Goal: Task Accomplishment & Management: Use online tool/utility

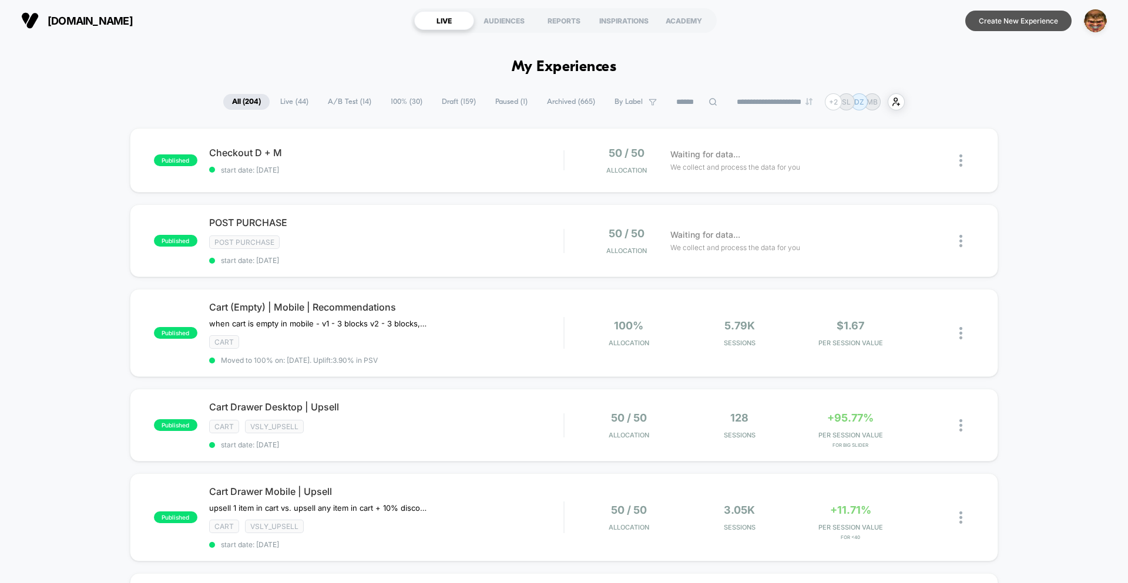
click at [991, 22] on button "Create New Experience" at bounding box center [1018, 21] width 106 height 21
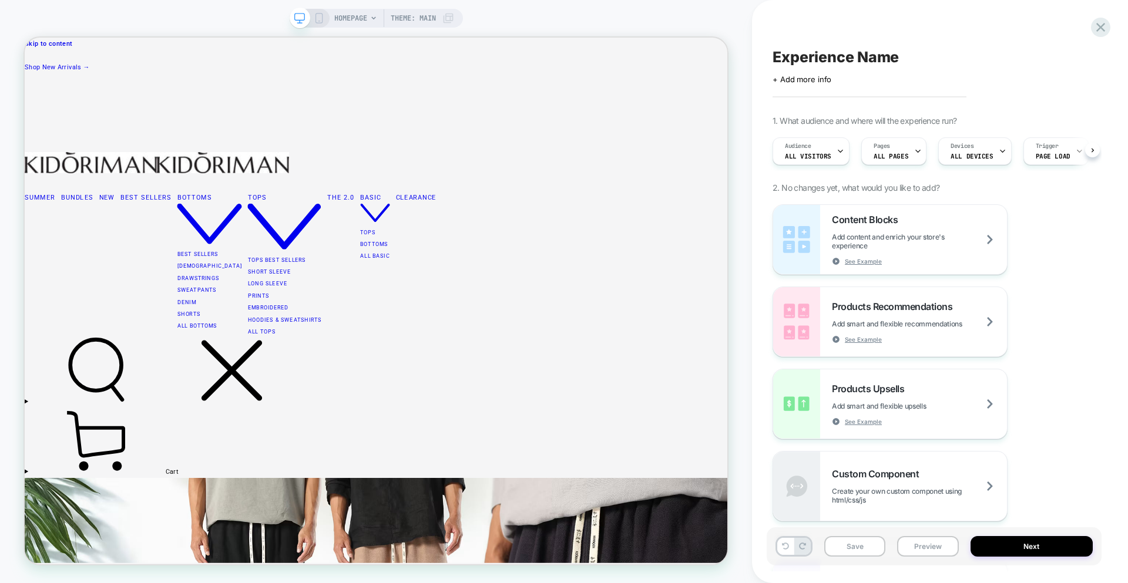
scroll to position [0, 1]
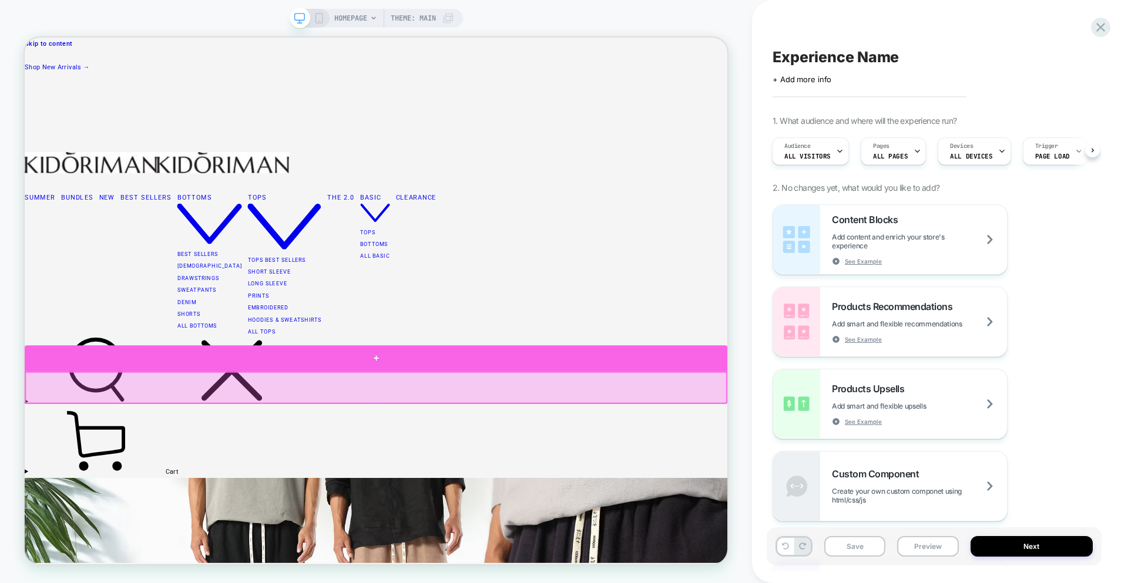
click at [624, 460] on div at bounding box center [493, 465] width 937 height 35
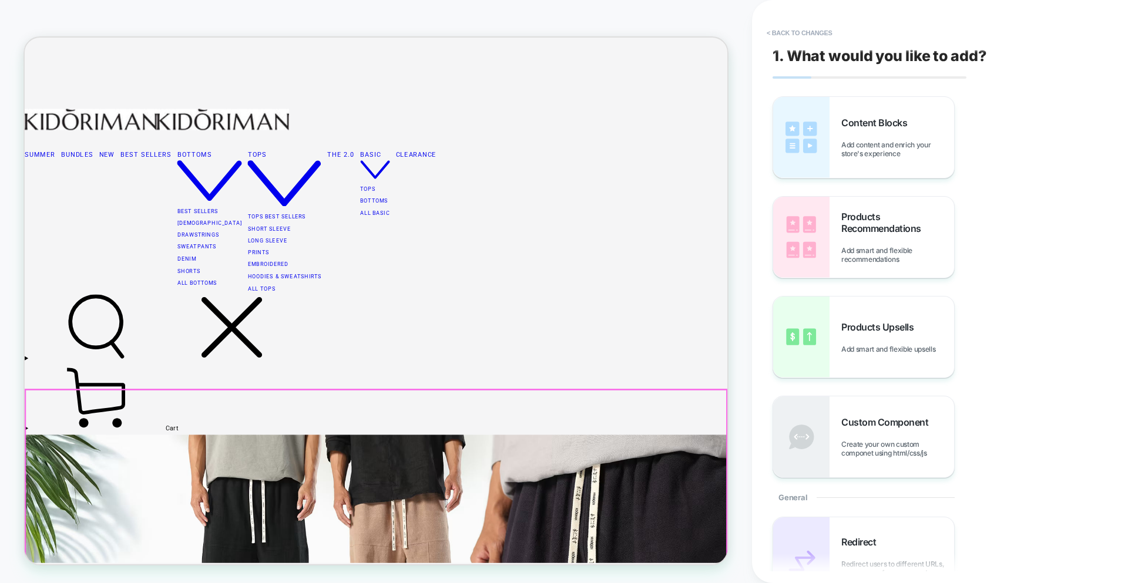
scroll to position [113, 0]
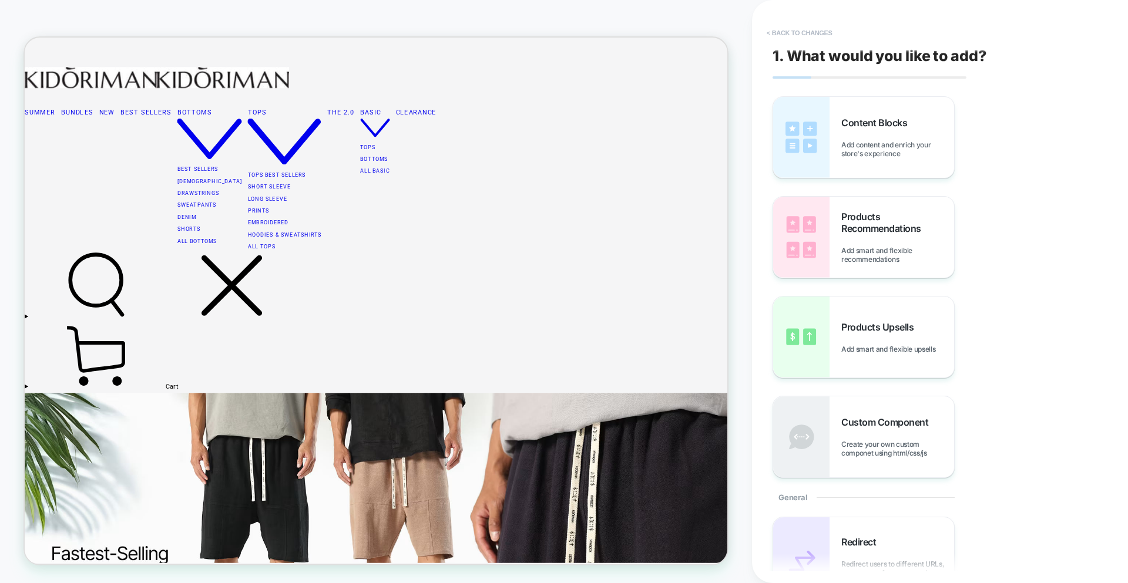
click at [777, 37] on button "< Back to changes" at bounding box center [800, 32] width 78 height 19
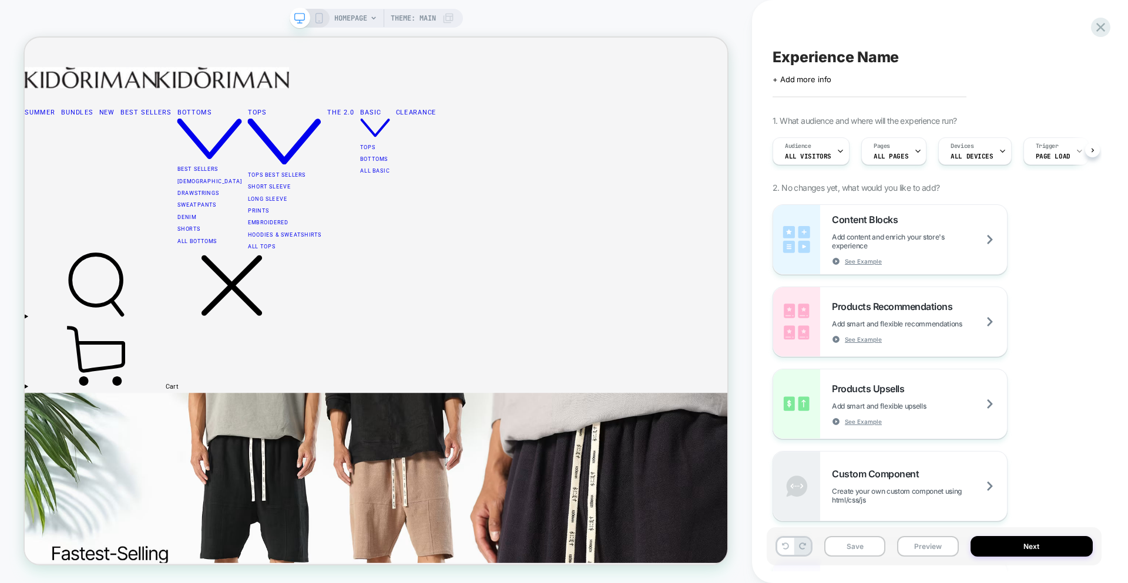
scroll to position [0, 1]
click at [314, 16] on icon at bounding box center [319, 18] width 11 height 11
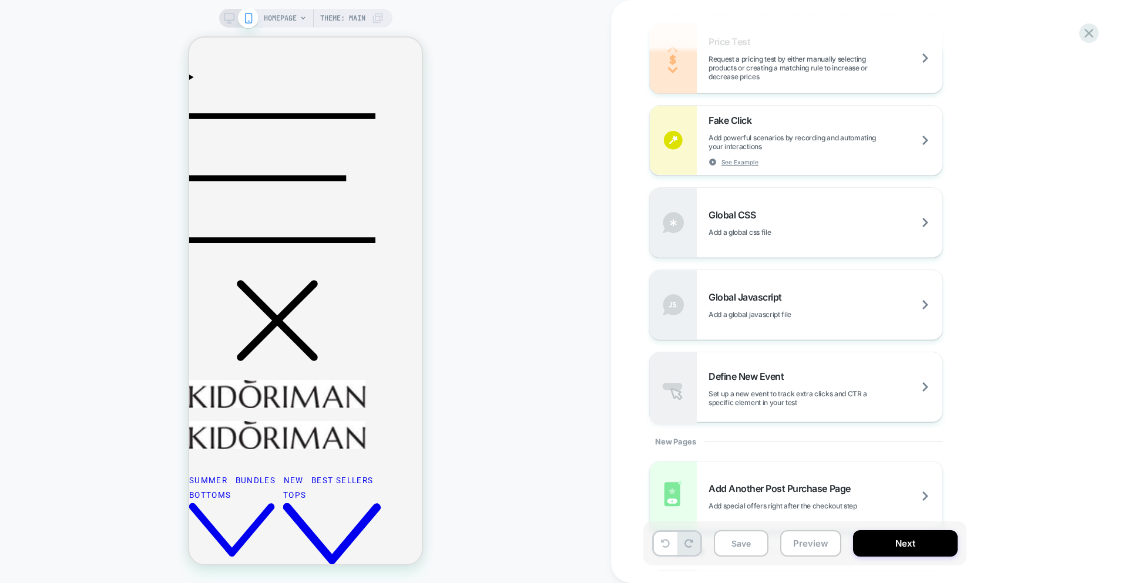
scroll to position [762, 0]
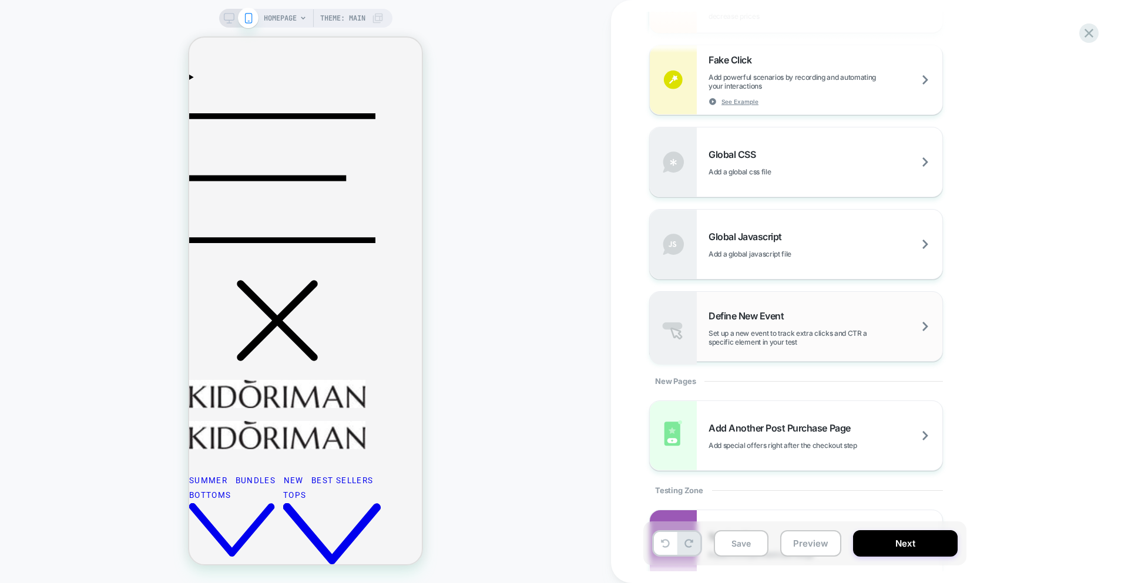
click at [789, 316] on span "Define New Event" at bounding box center [748, 316] width 81 height 12
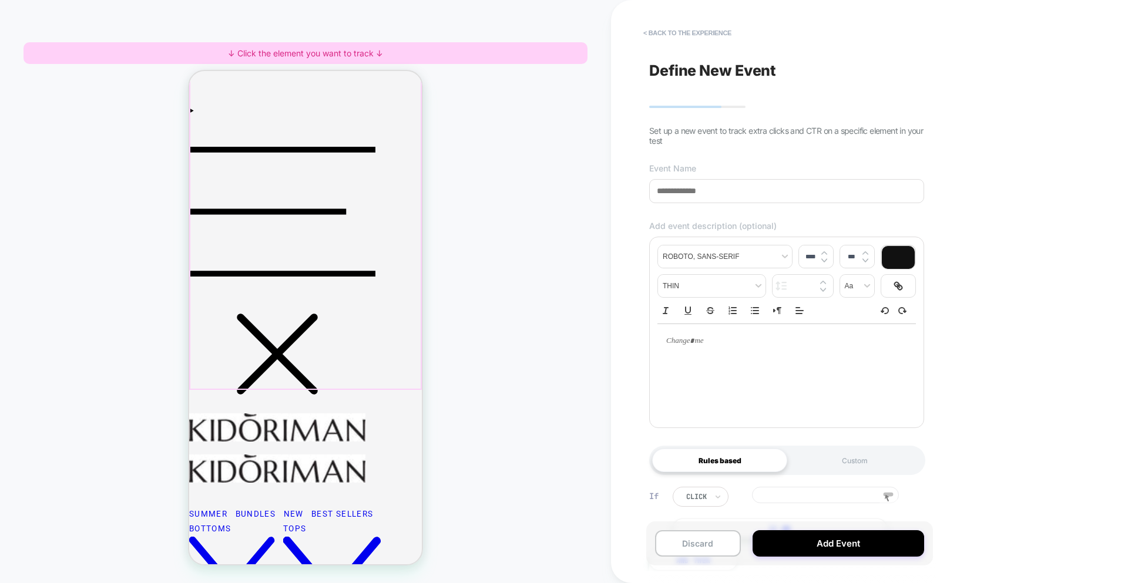
scroll to position [105, 0]
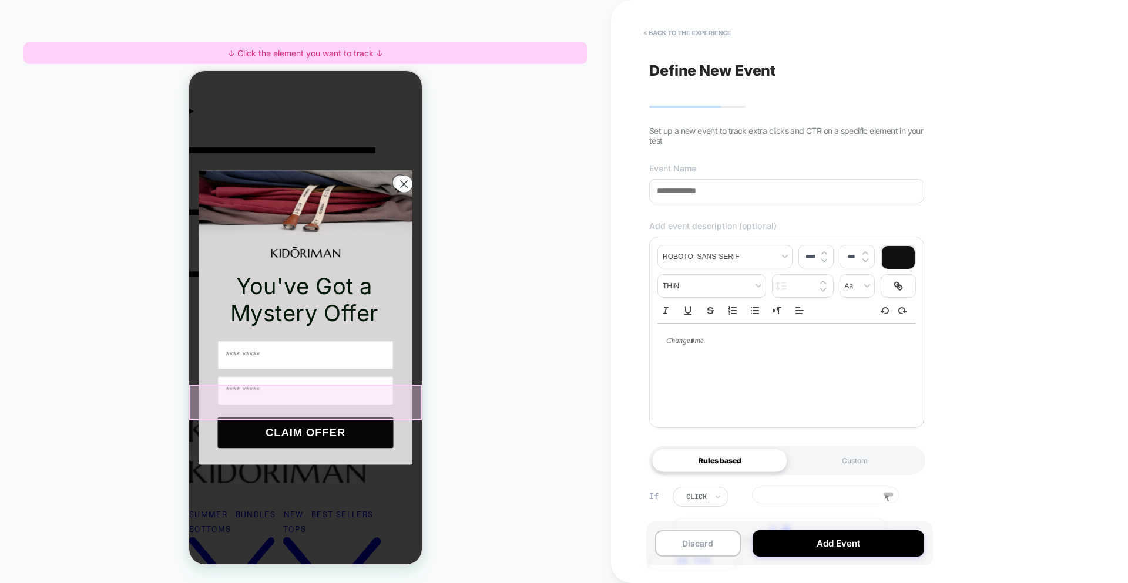
click at [304, 395] on div at bounding box center [305, 403] width 233 height 36
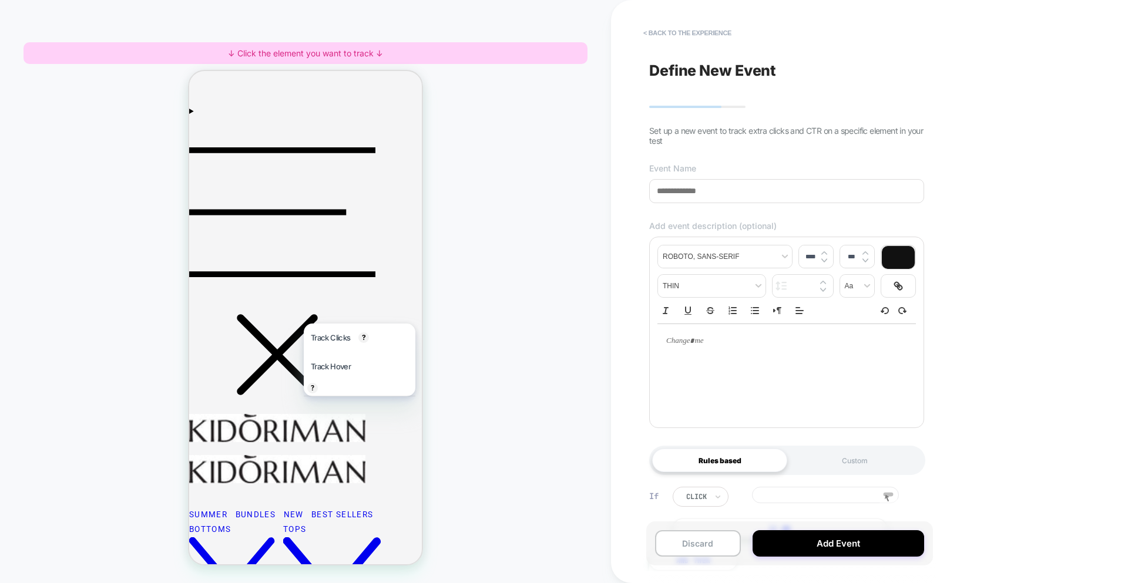
click at [329, 419] on div at bounding box center [305, 403] width 233 height 36
click at [887, 496] on rect at bounding box center [888, 495] width 10 height 4
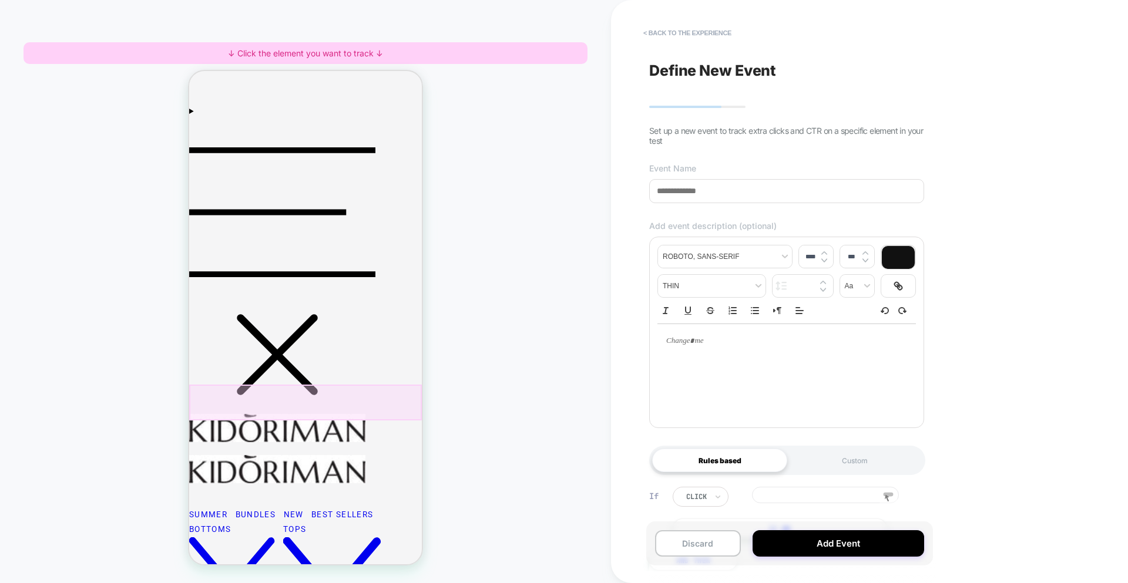
click at [312, 408] on div at bounding box center [305, 403] width 233 height 36
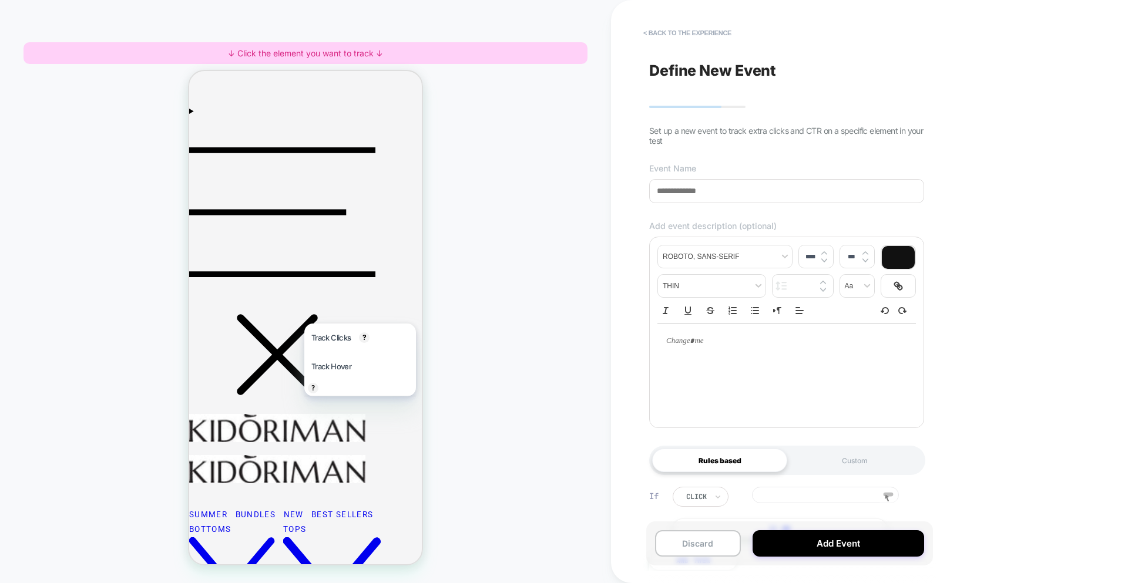
click at [564, 288] on div "HOMEPAGE Theme: MAIN ↓ Click the element you want to track ↓" at bounding box center [305, 292] width 611 height 560
click at [324, 338] on span "Track Clicks" at bounding box center [330, 338] width 39 height 15
drag, startPoint x: 859, startPoint y: 500, endPoint x: 959, endPoint y: 495, distance: 100.0
click at [959, 495] on div "**********" at bounding box center [869, 291] width 517 height 583
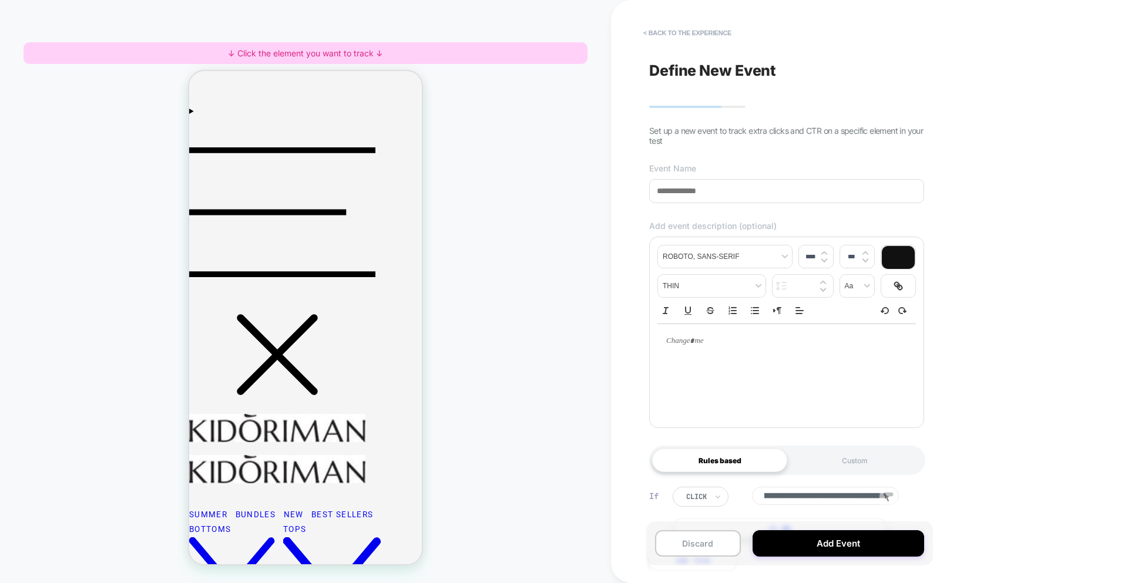
click at [825, 497] on input "**********" at bounding box center [825, 496] width 147 height 18
drag, startPoint x: 719, startPoint y: 496, endPoint x: 988, endPoint y: 482, distance: 268.8
click at [1000, 492] on div "**********" at bounding box center [869, 291] width 517 height 583
drag, startPoint x: 719, startPoint y: 201, endPoint x: 772, endPoint y: 242, distance: 67.0
click at [719, 202] on input at bounding box center [786, 191] width 275 height 24
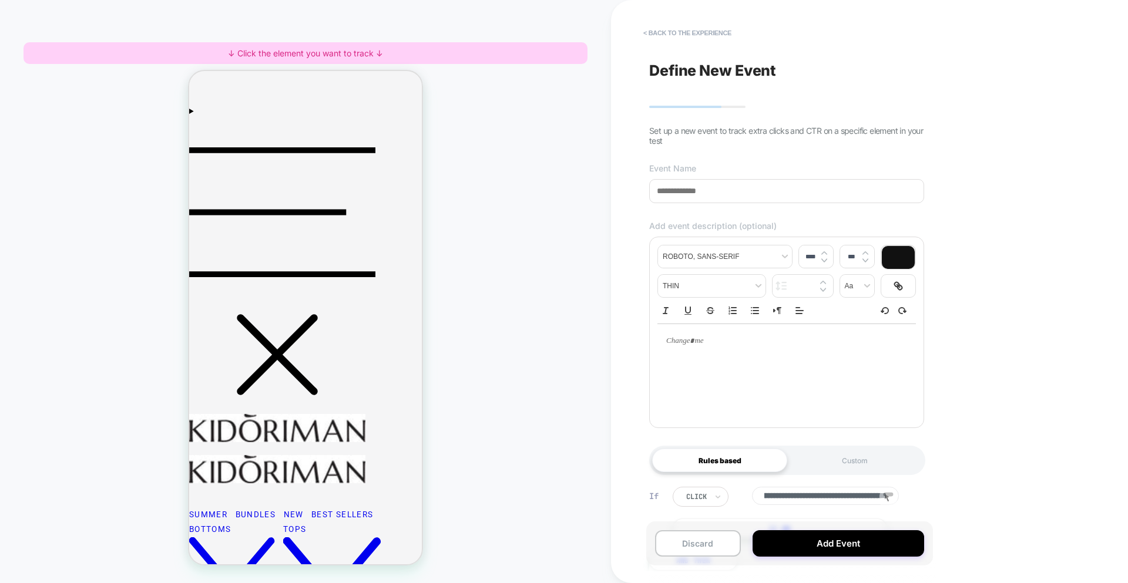
scroll to position [0, 0]
type input "***"
click at [794, 360] on div at bounding box center [786, 371] width 258 height 94
drag, startPoint x: 729, startPoint y: 395, endPoint x: 728, endPoint y: 382, distance: 12.4
click at [729, 394] on div at bounding box center [786, 371] width 258 height 94
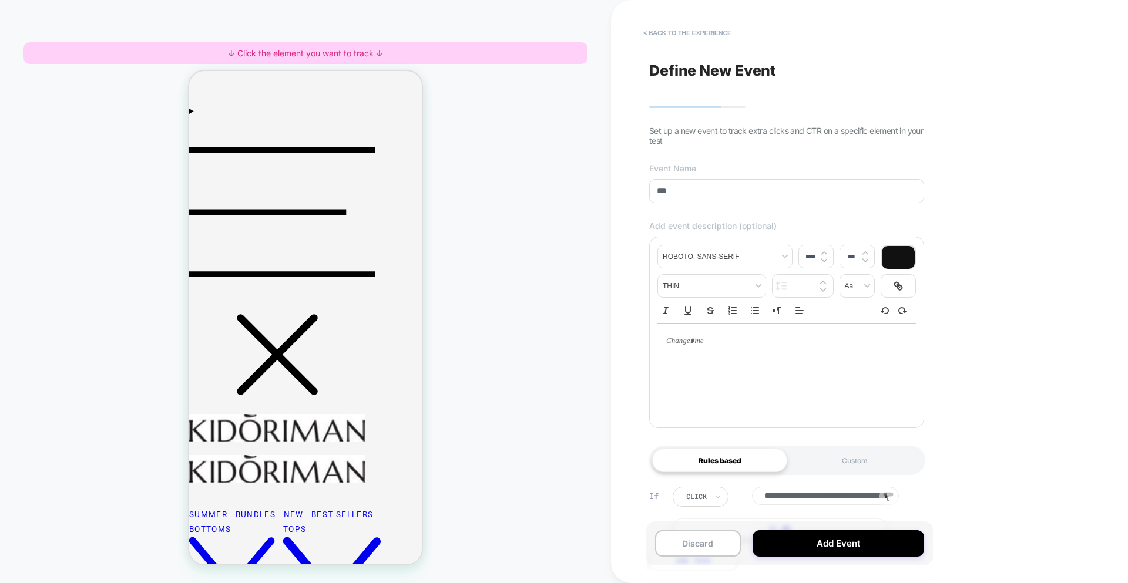
click at [700, 341] on p at bounding box center [782, 341] width 226 height 11
type input "****"
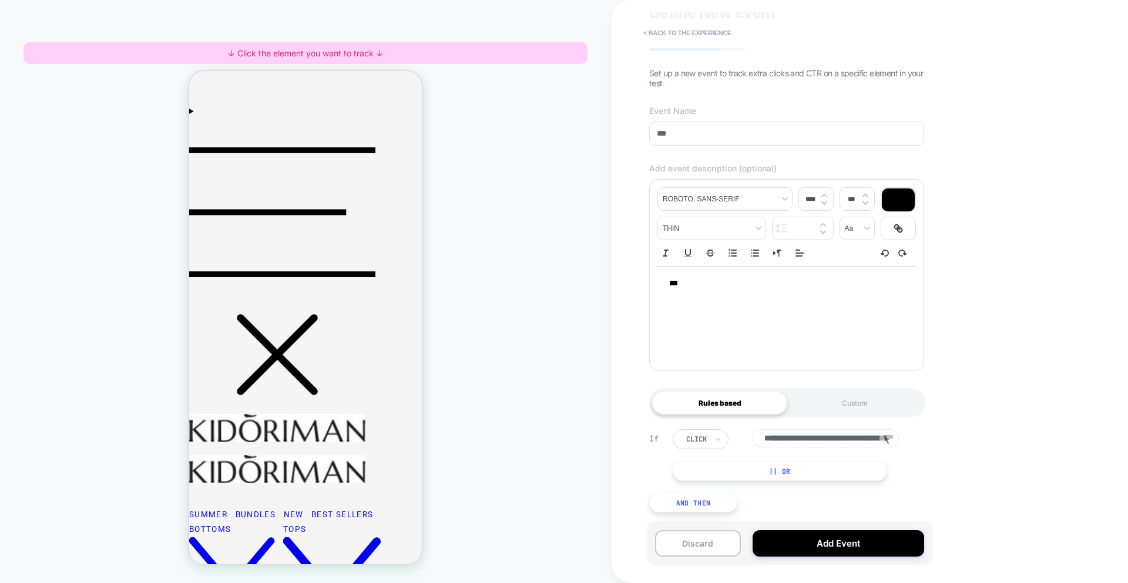
click at [707, 509] on button "And Then" at bounding box center [693, 503] width 88 height 20
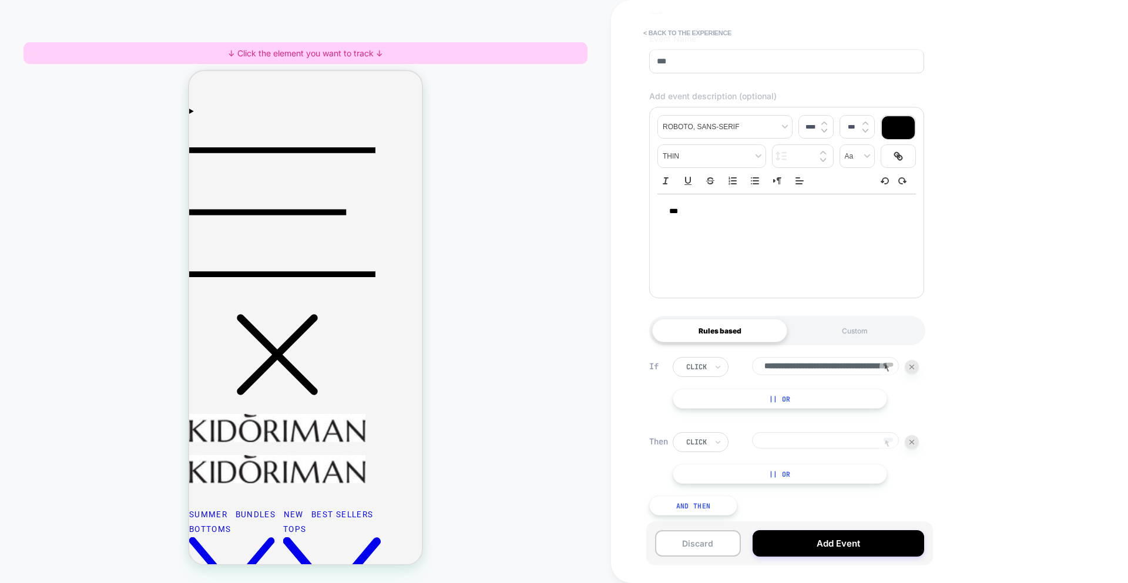
scroll to position [134, 0]
click at [887, 438] on icon at bounding box center [887, 440] width 5 height 7
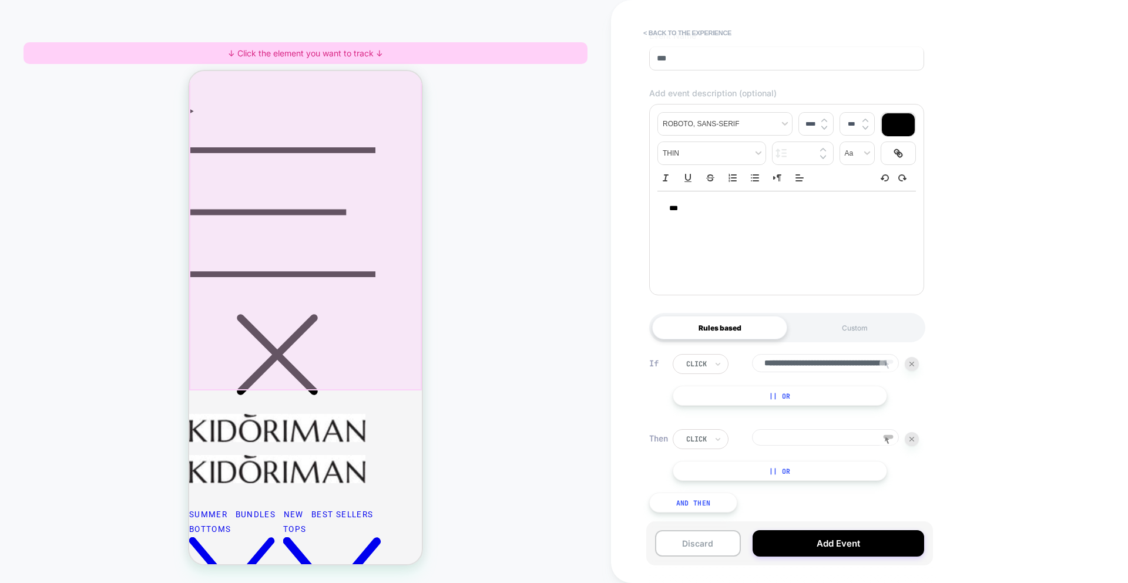
scroll to position [0, 0]
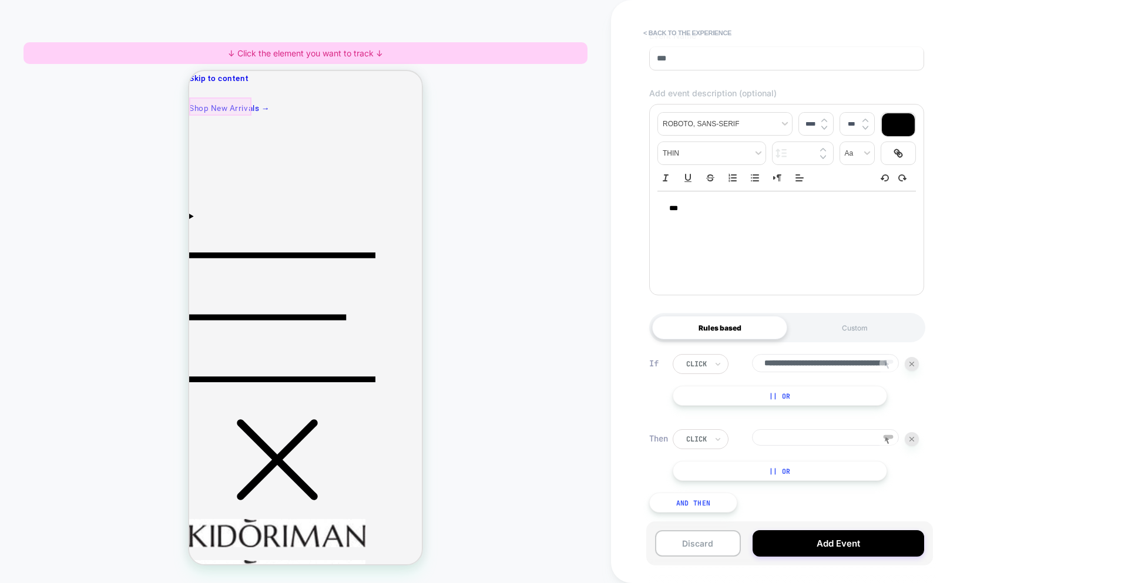
click at [214, 110] on div at bounding box center [220, 106] width 62 height 18
click at [251, 152] on span "Track Hover" at bounding box center [241, 153] width 40 height 15
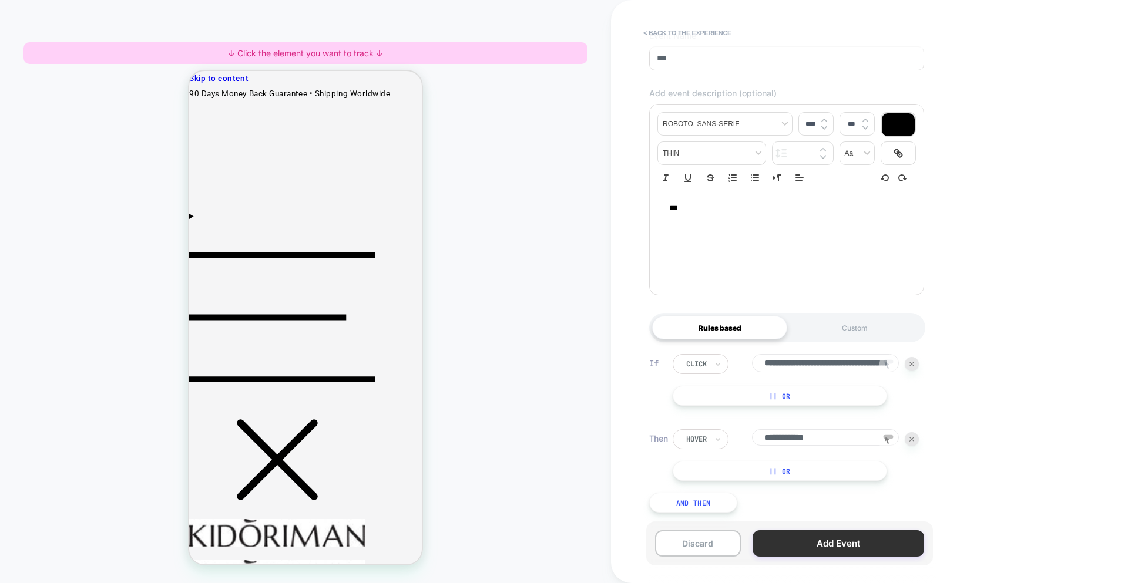
click at [856, 540] on button "Add Event" at bounding box center [838, 543] width 172 height 26
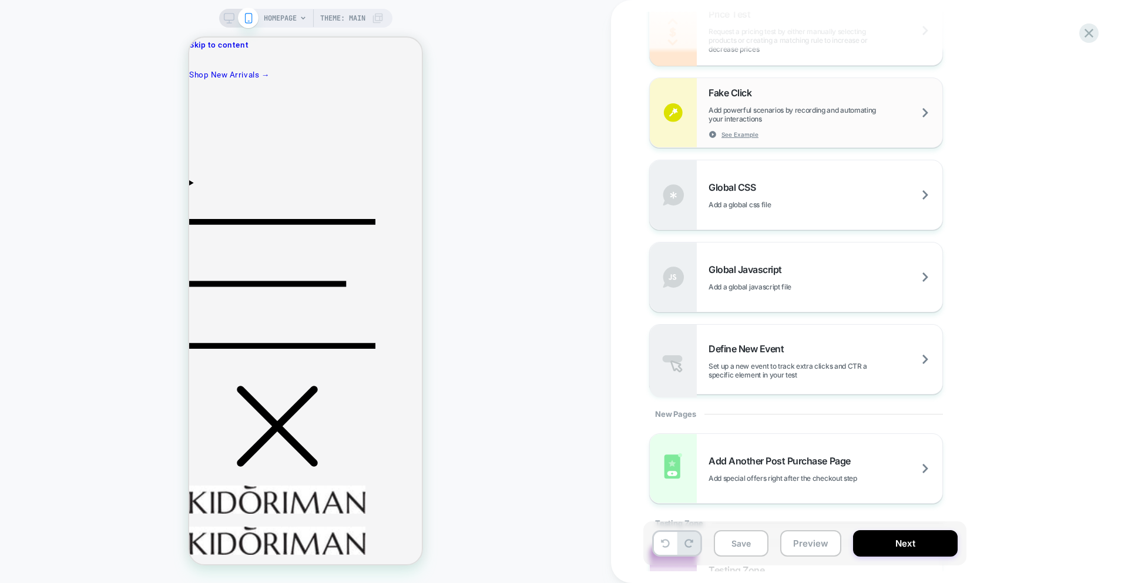
scroll to position [735, 0]
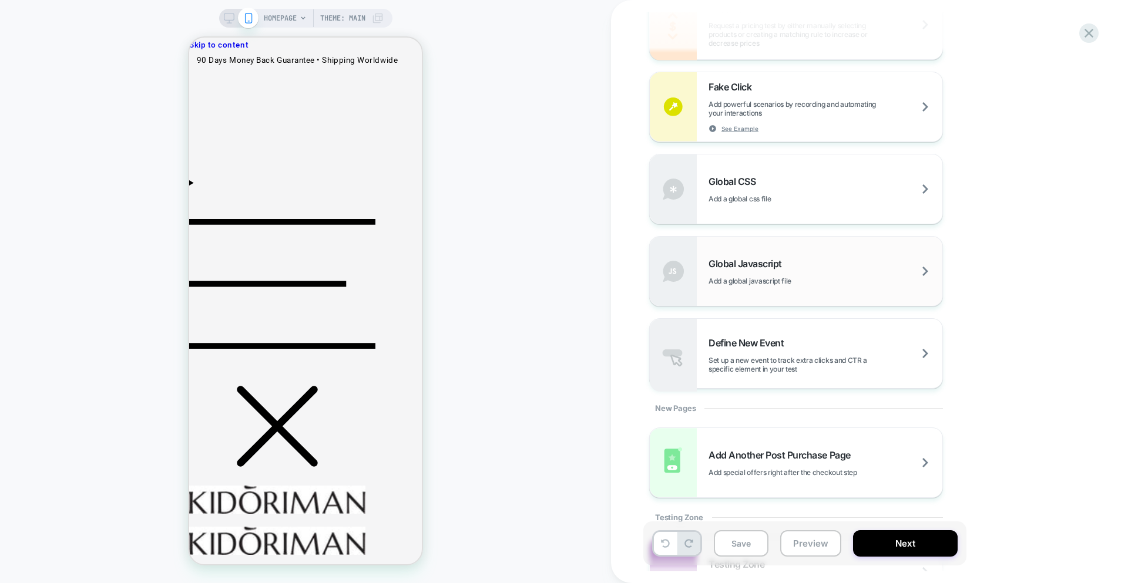
click at [772, 275] on div "Global Javascript Add a global javascript file" at bounding box center [825, 272] width 234 height 28
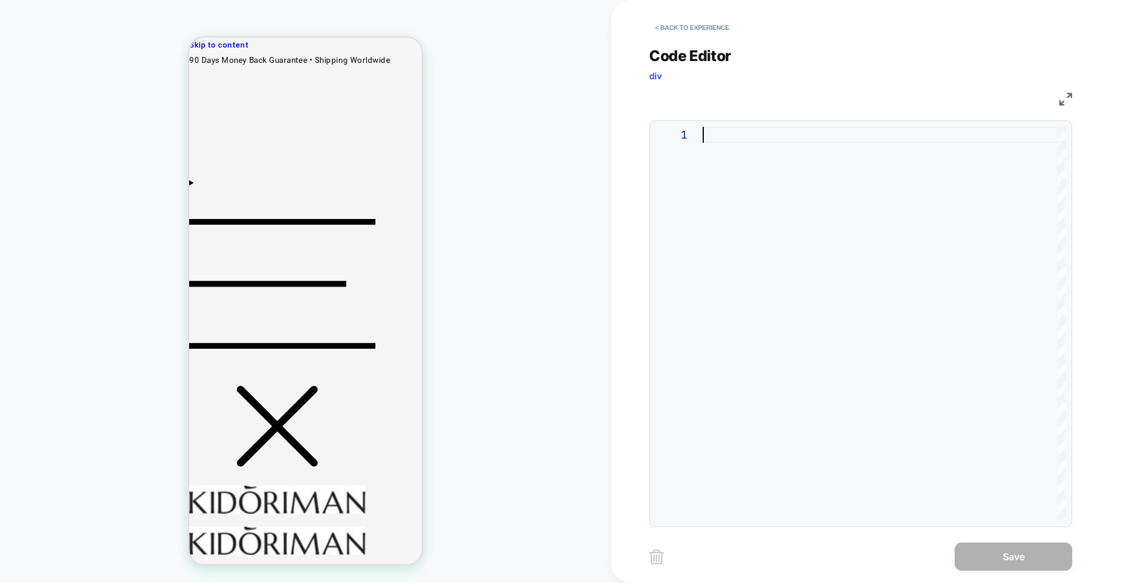
drag, startPoint x: 775, startPoint y: 233, endPoint x: 779, endPoint y: 238, distance: 6.7
click at [775, 233] on div at bounding box center [883, 324] width 363 height 394
type textarea "*"
click at [1003, 552] on button "Save" at bounding box center [1012, 557] width 117 height 28
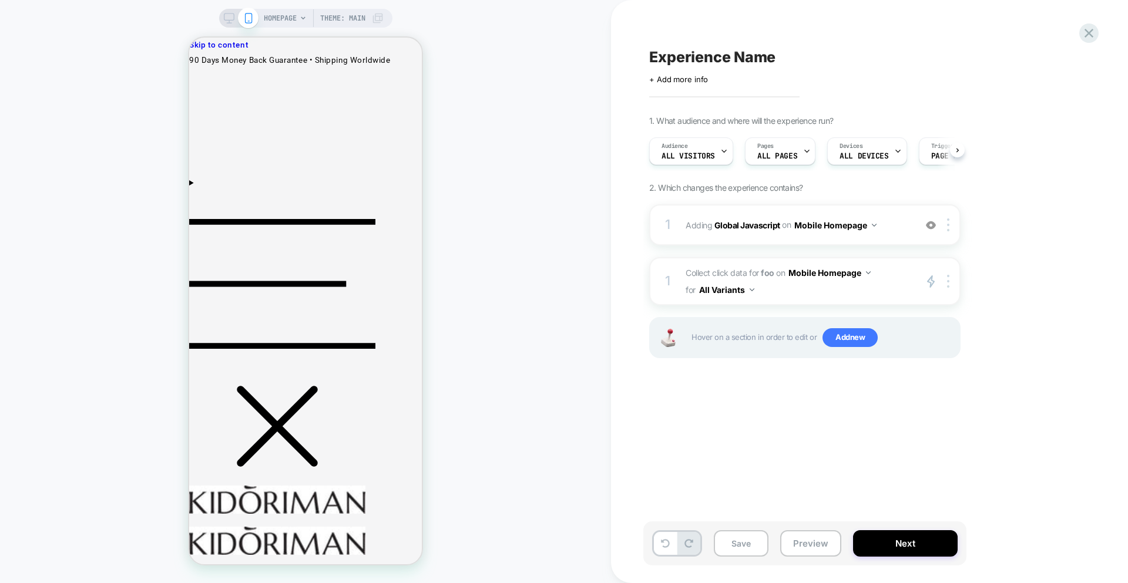
scroll to position [0, 1]
drag, startPoint x: 819, startPoint y: 365, endPoint x: 800, endPoint y: 207, distance: 159.8
click at [819, 365] on div "1 Adding Global Javascript on Mobile Homepage Add Before Add After Copy to Desk…" at bounding box center [804, 295] width 311 height 183
click at [1092, 33] on icon at bounding box center [1089, 33] width 16 height 16
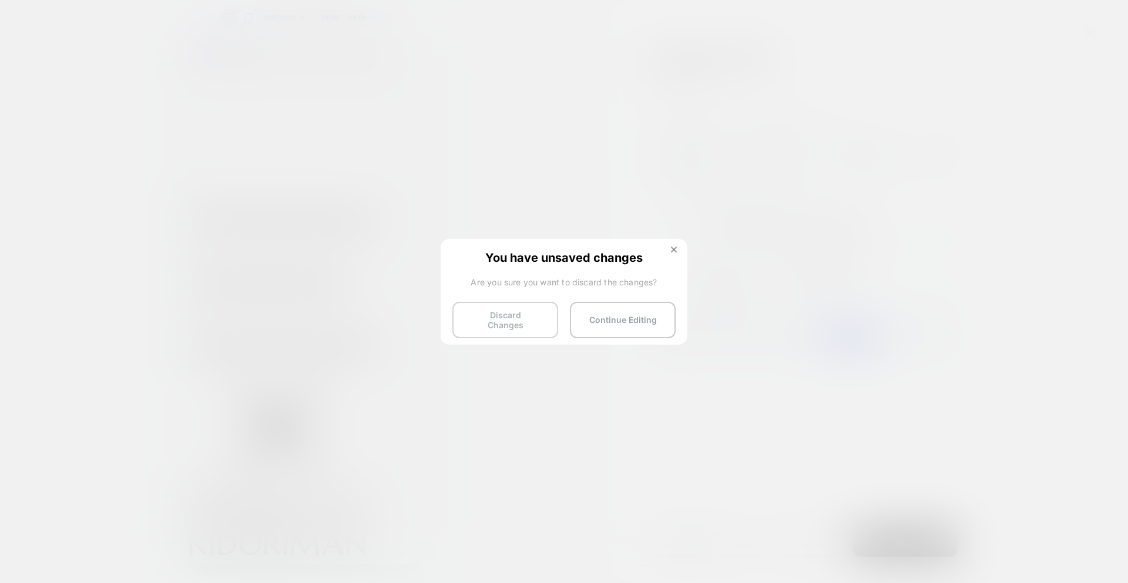
click at [520, 310] on button "Discard Changes" at bounding box center [505, 320] width 106 height 36
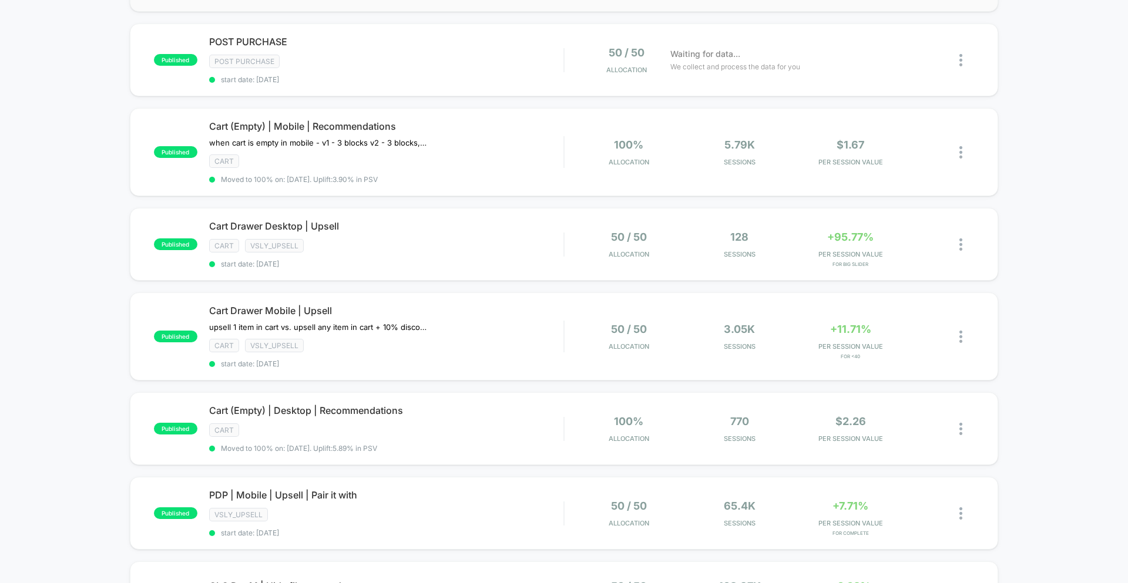
scroll to position [8, 0]
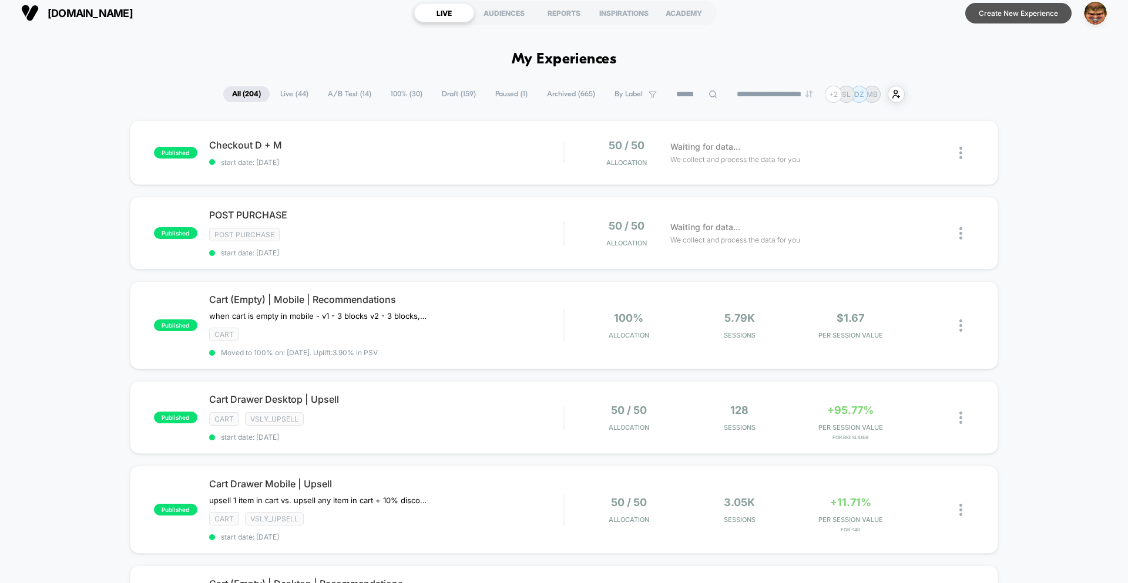
click at [991, 14] on button "Create New Experience" at bounding box center [1018, 13] width 106 height 21
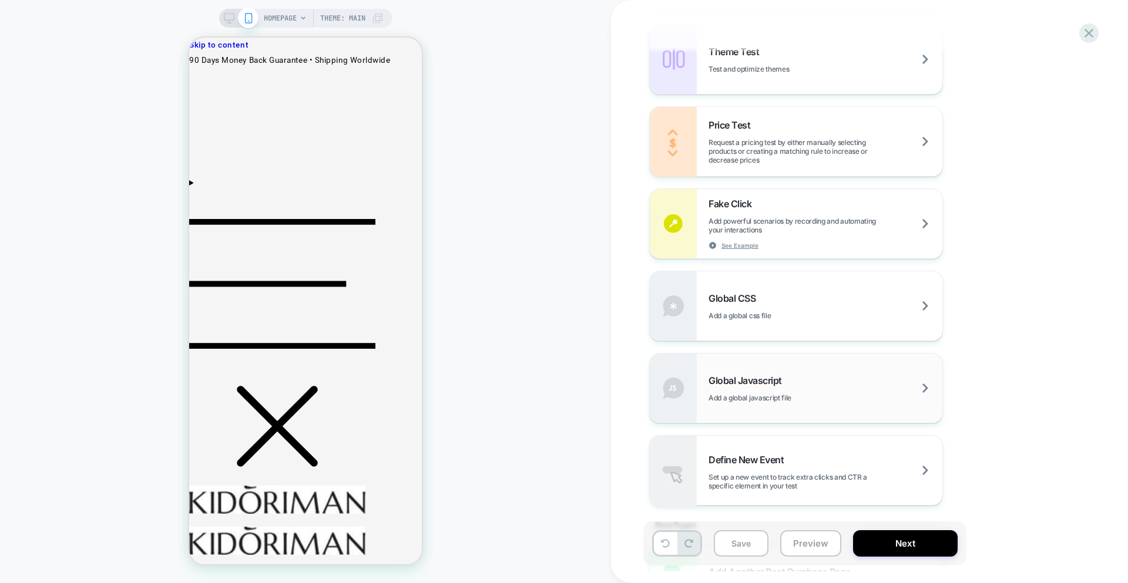
scroll to position [645, 0]
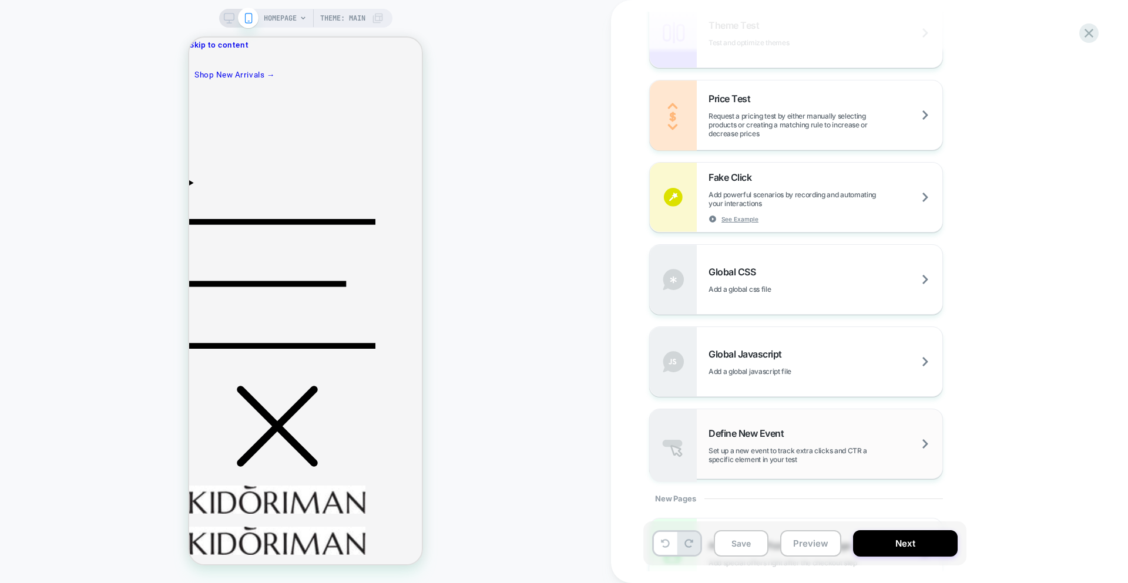
click at [873, 447] on span "Set up a new event to track extra clicks and CTR a specific element in your test" at bounding box center [825, 455] width 234 height 18
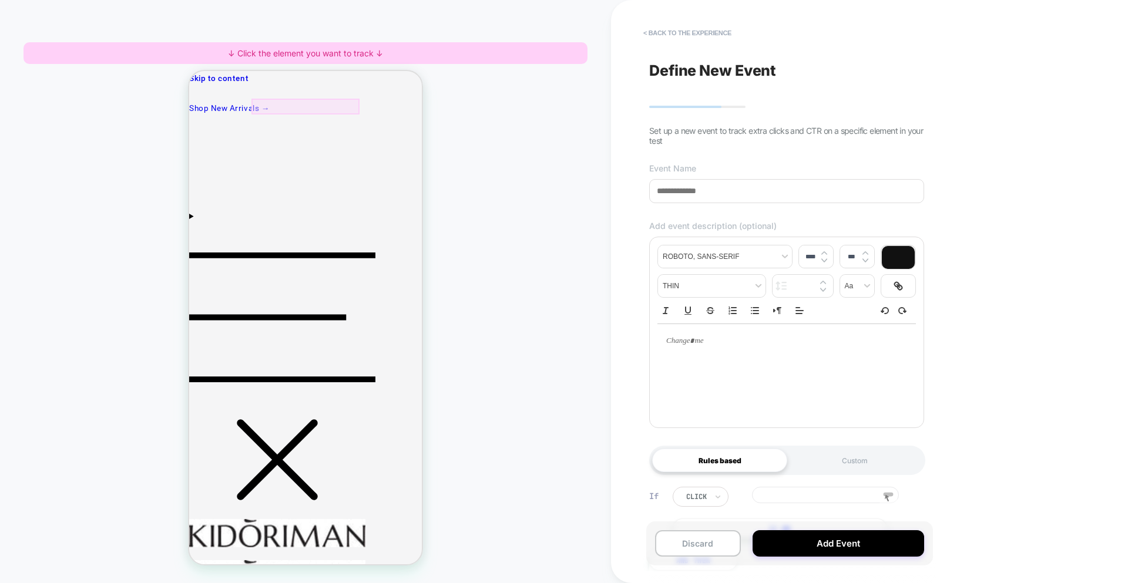
click at [319, 109] on div at bounding box center [305, 107] width 109 height 16
drag, startPoint x: 328, startPoint y: 151, endPoint x: 397, endPoint y: 169, distance: 71.5
click at [328, 151] on span "Track Hover" at bounding box center [331, 152] width 40 height 15
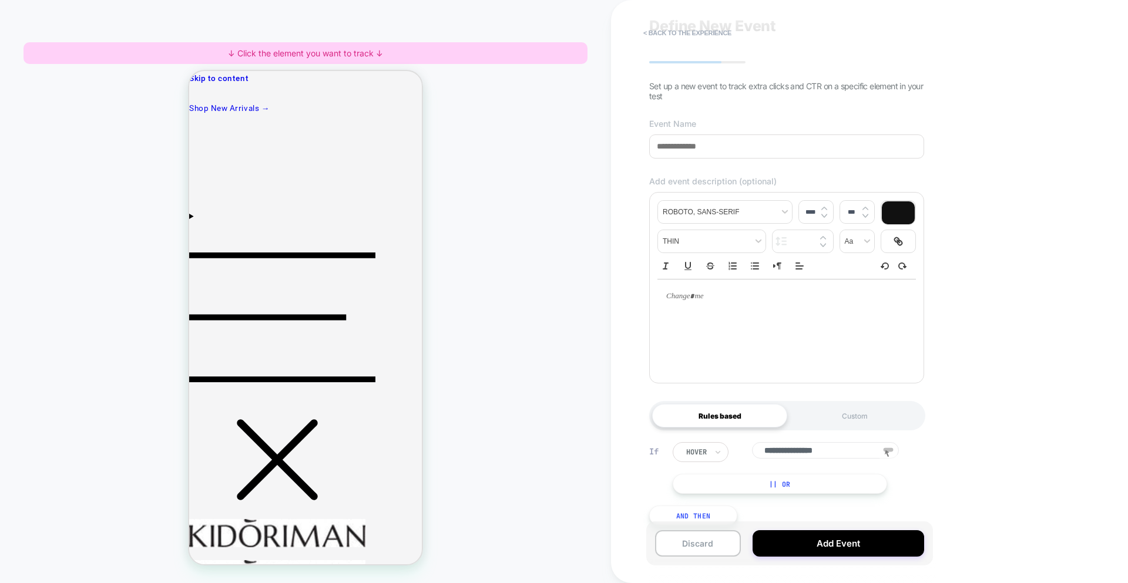
scroll to position [59, 0]
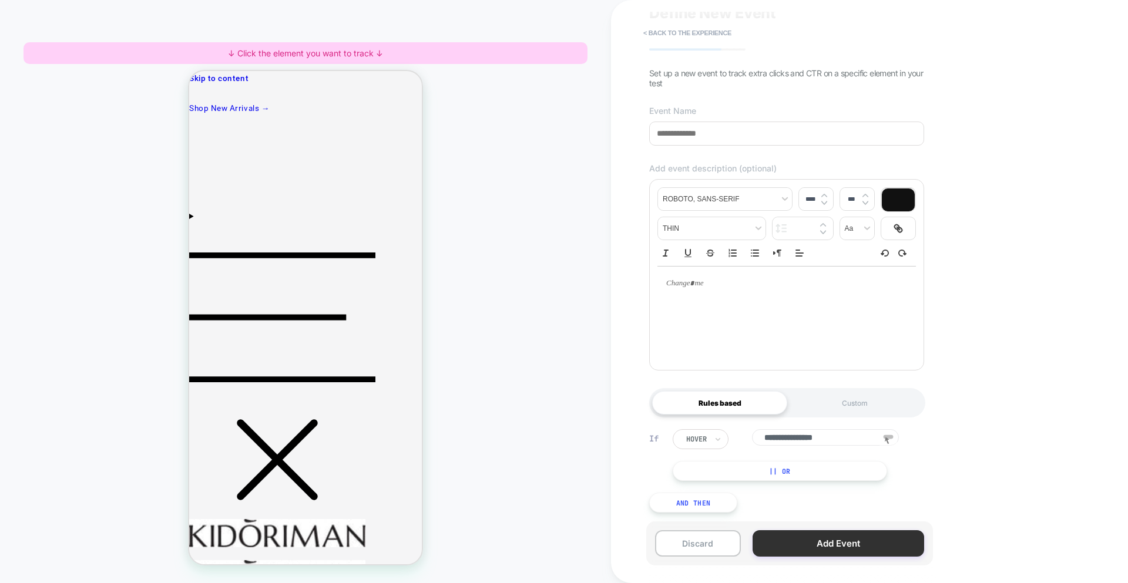
click at [829, 533] on button "Add Event" at bounding box center [838, 543] width 172 height 26
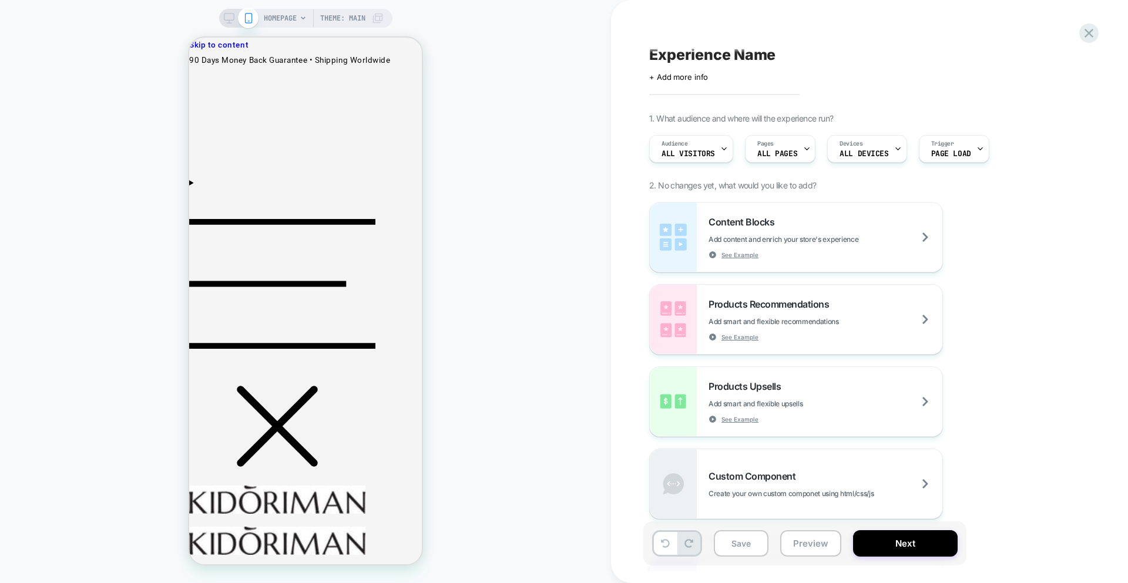
scroll to position [0, 0]
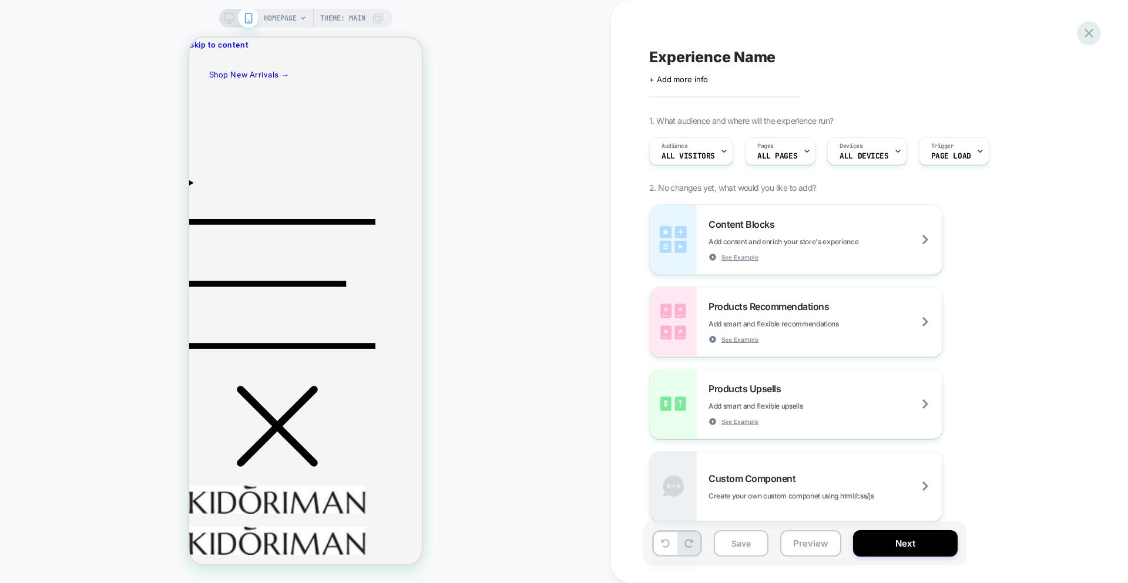
click at [1092, 23] on div at bounding box center [1089, 33] width 24 height 24
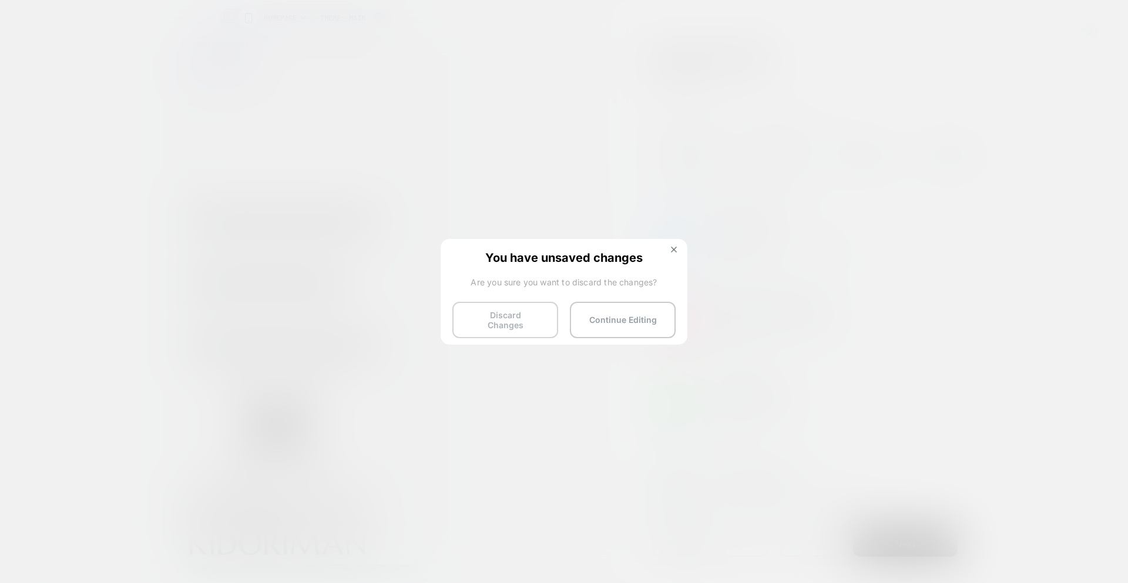
click at [489, 325] on button "Discard Changes" at bounding box center [505, 320] width 106 height 36
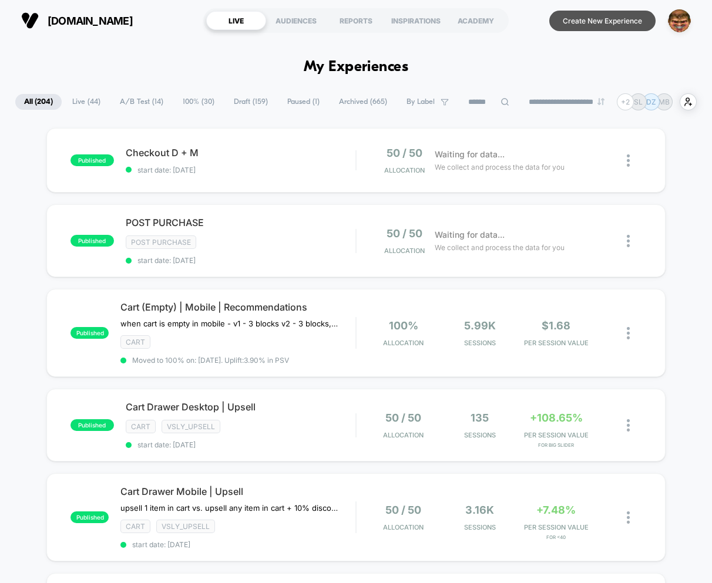
click at [596, 25] on button "Create New Experience" at bounding box center [602, 21] width 106 height 21
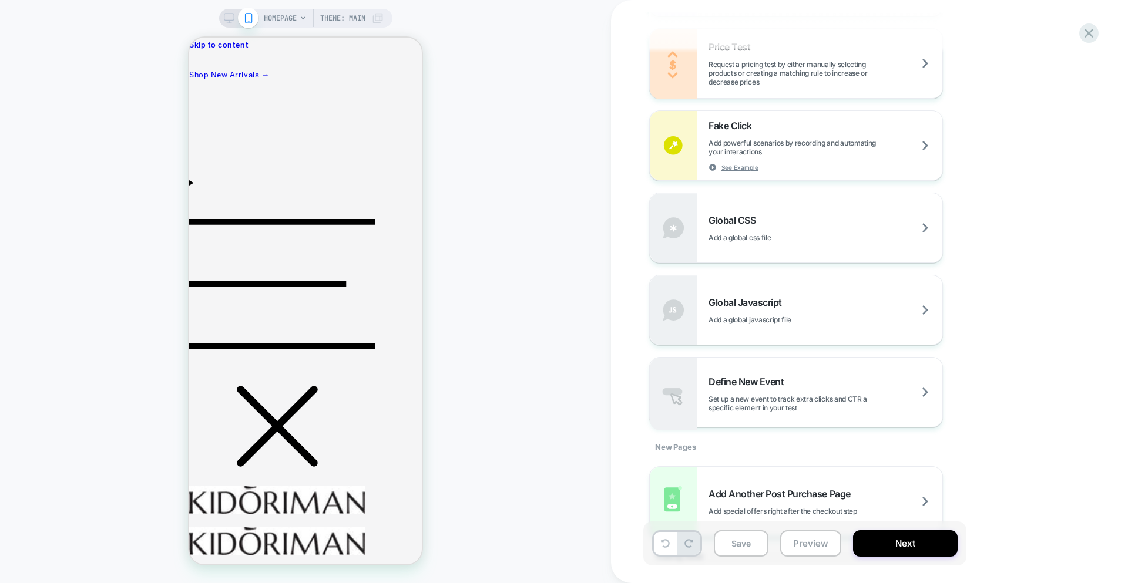
scroll to position [725, 0]
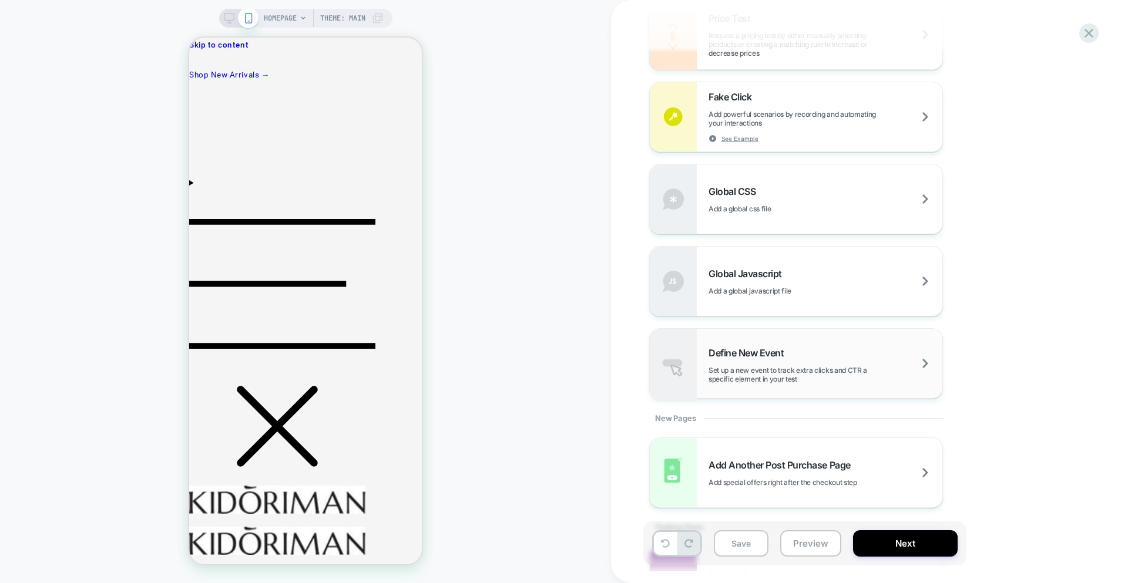
click at [711, 390] on div "Define New Event Set up a new event to track extra clicks and CTR a specific el…" at bounding box center [796, 363] width 292 height 69
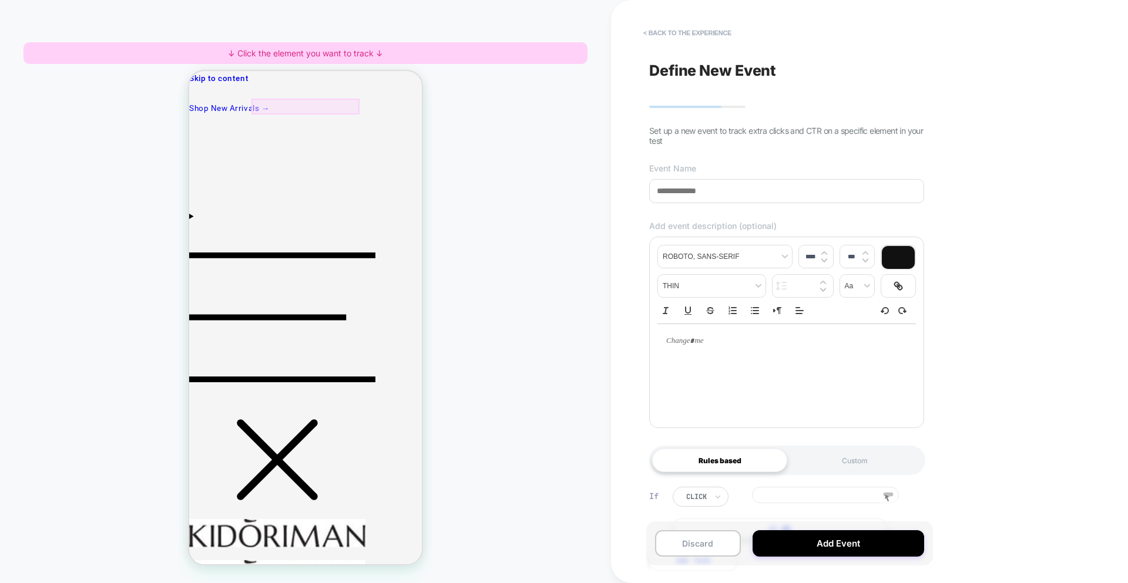
click at [278, 109] on div at bounding box center [305, 107] width 109 height 16
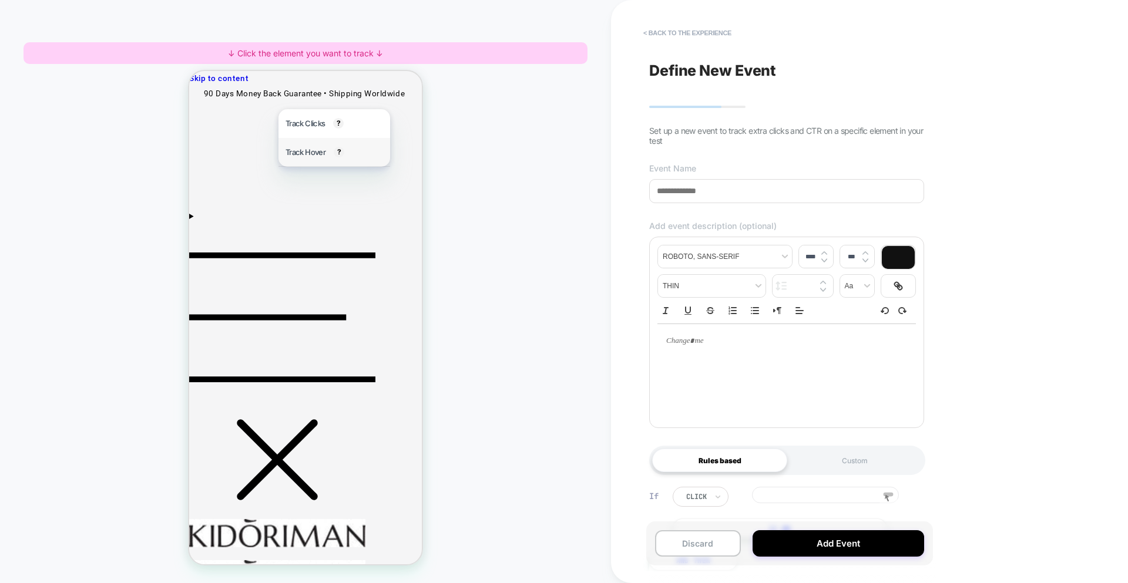
click at [300, 146] on span "Track Hover" at bounding box center [305, 152] width 40 height 15
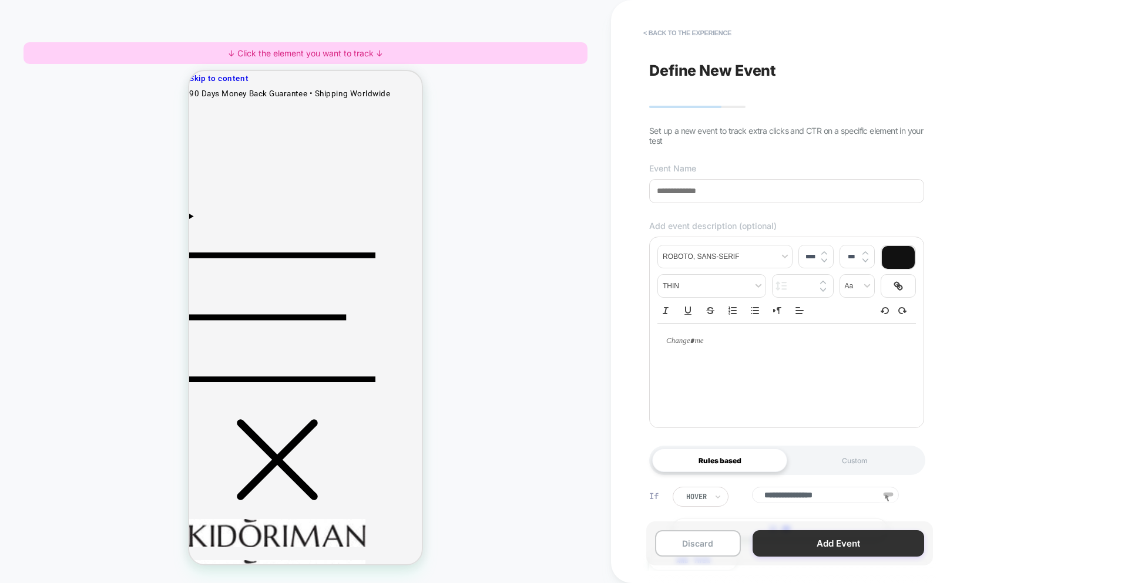
click at [711, 548] on button "Add Event" at bounding box center [838, 543] width 172 height 26
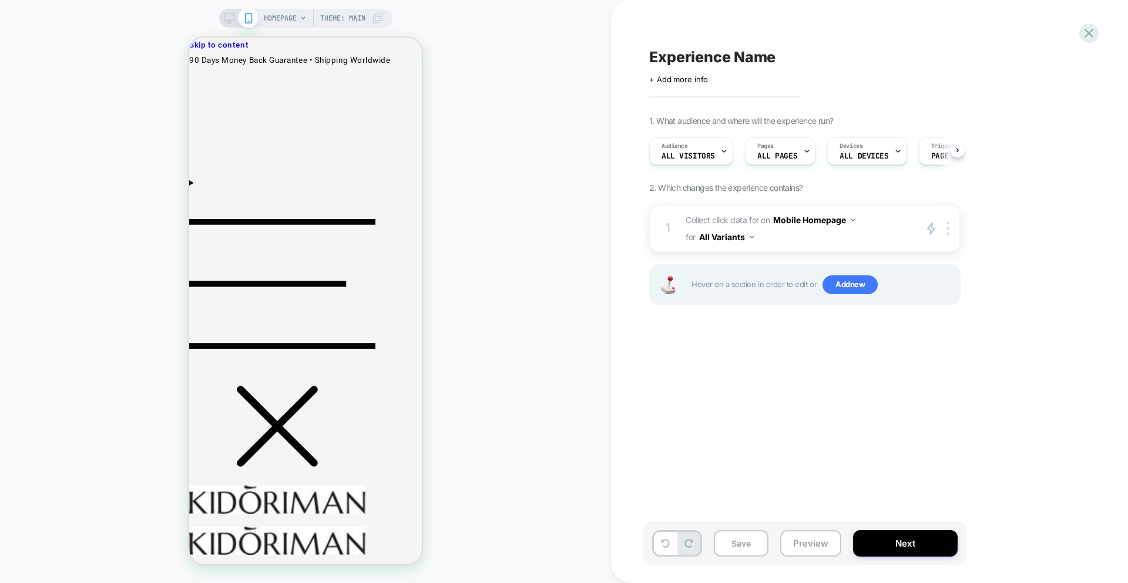
scroll to position [0, 1]
click at [711, 33] on icon at bounding box center [1089, 33] width 16 height 16
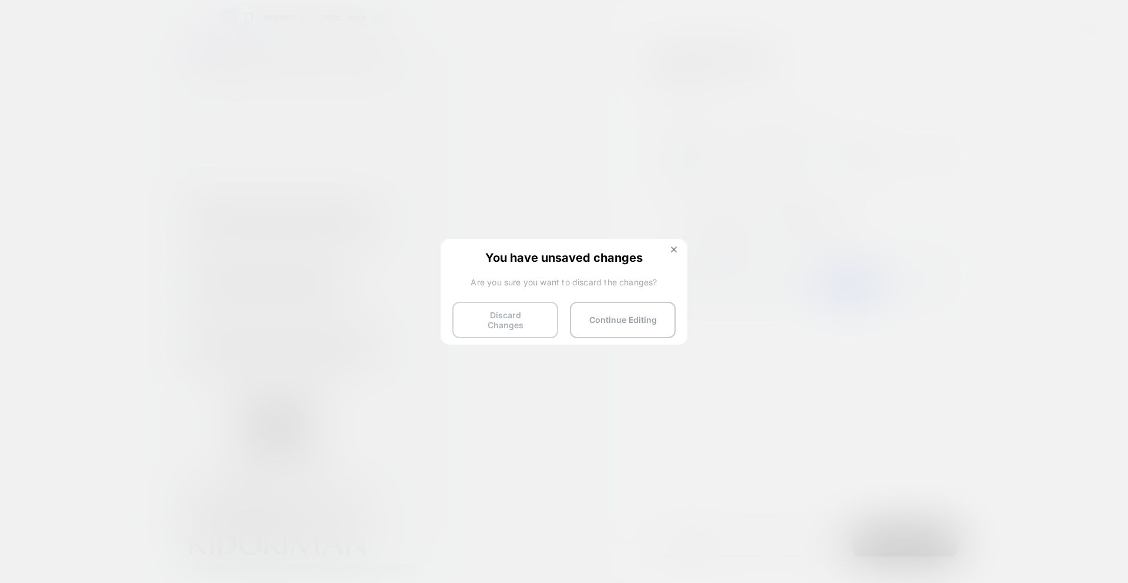
click at [502, 325] on button "Discard Changes" at bounding box center [505, 320] width 106 height 36
